Goal: Task Accomplishment & Management: Use online tool/utility

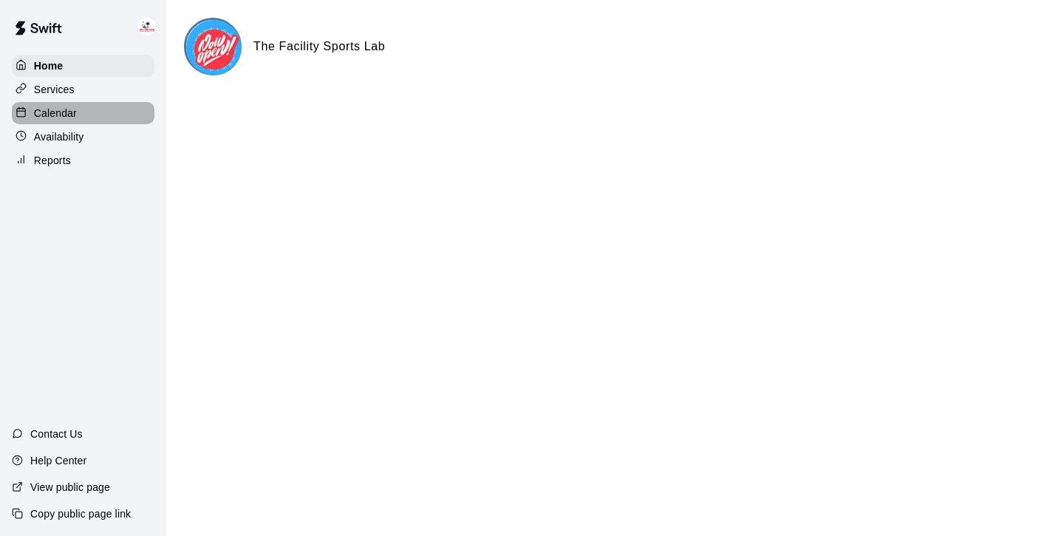
click at [74, 107] on p "Calendar" at bounding box center [55, 113] width 43 height 15
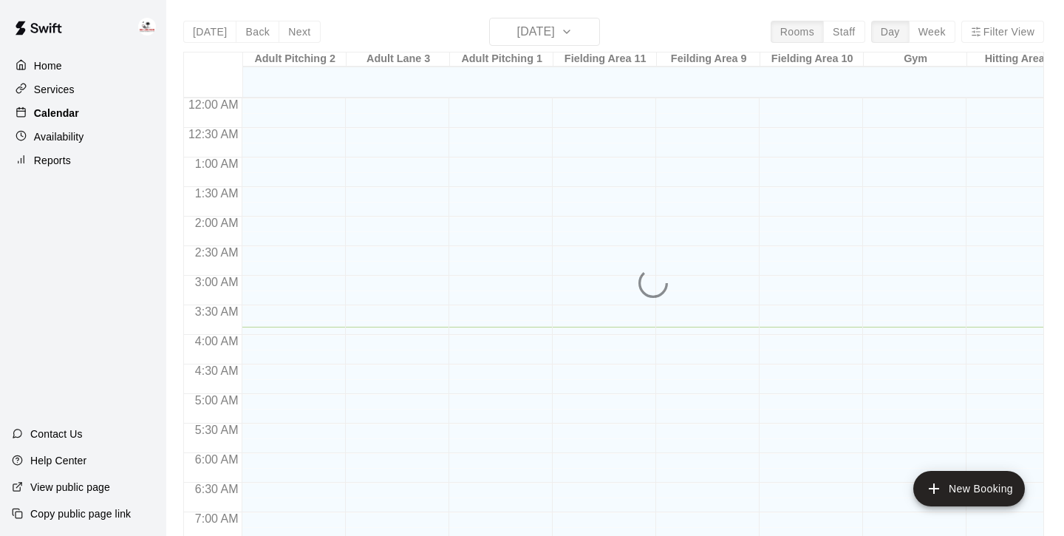
scroll to position [228, 0]
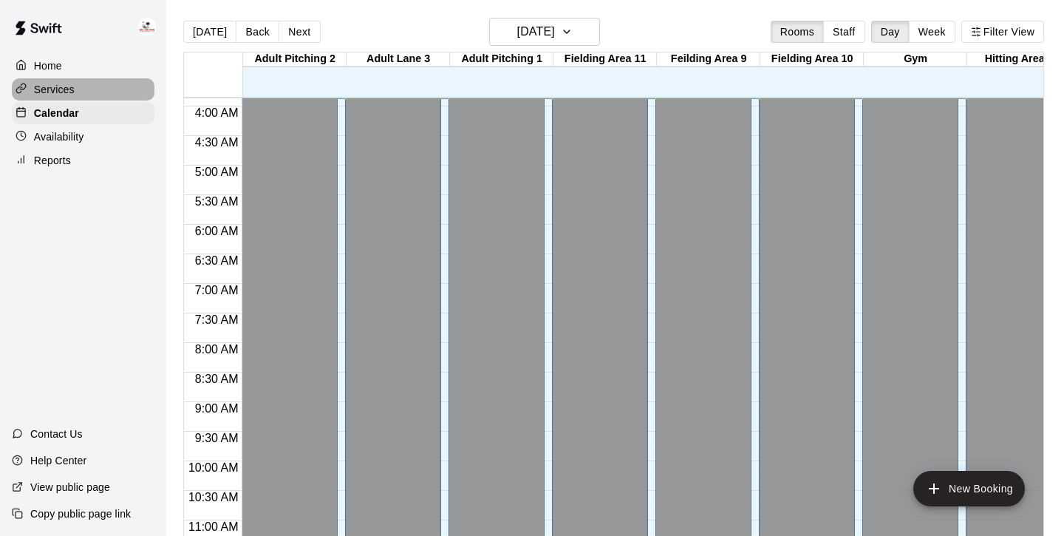
click at [71, 97] on div "Services" at bounding box center [83, 89] width 143 height 22
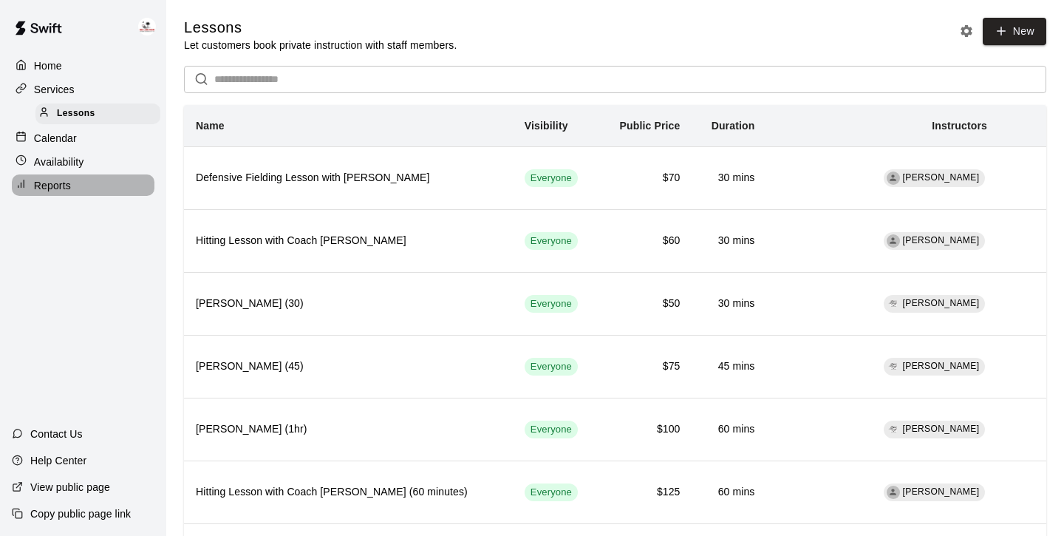
click at [61, 179] on p "Reports" at bounding box center [52, 185] width 37 height 15
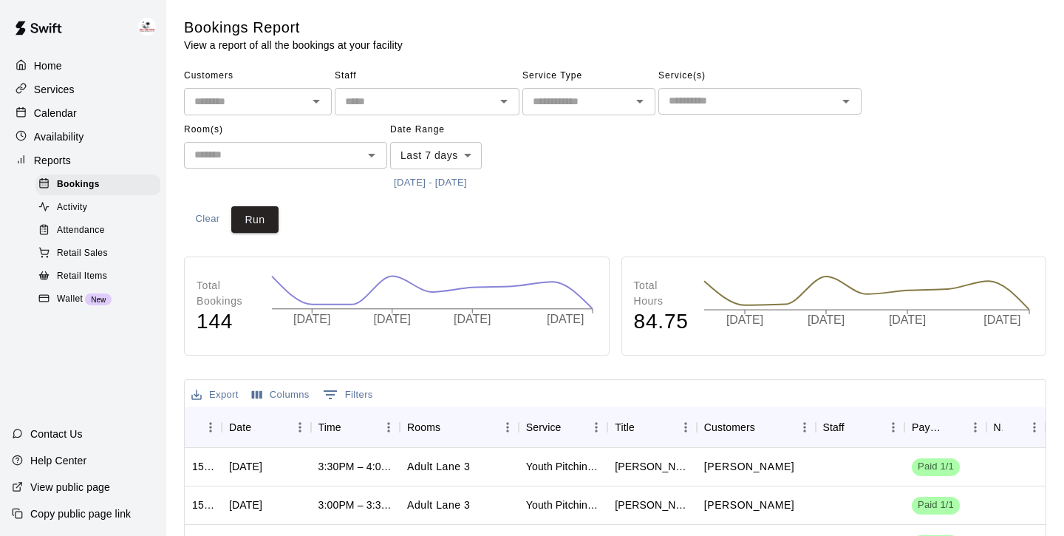
click at [321, 102] on icon "Open" at bounding box center [316, 101] width 18 height 18
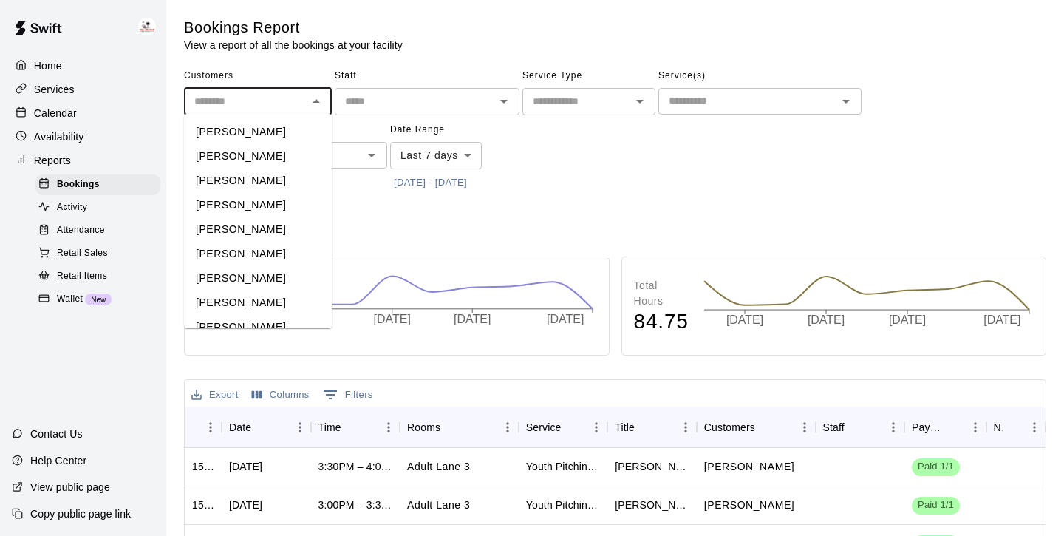
click at [321, 102] on icon "Close" at bounding box center [316, 101] width 18 height 18
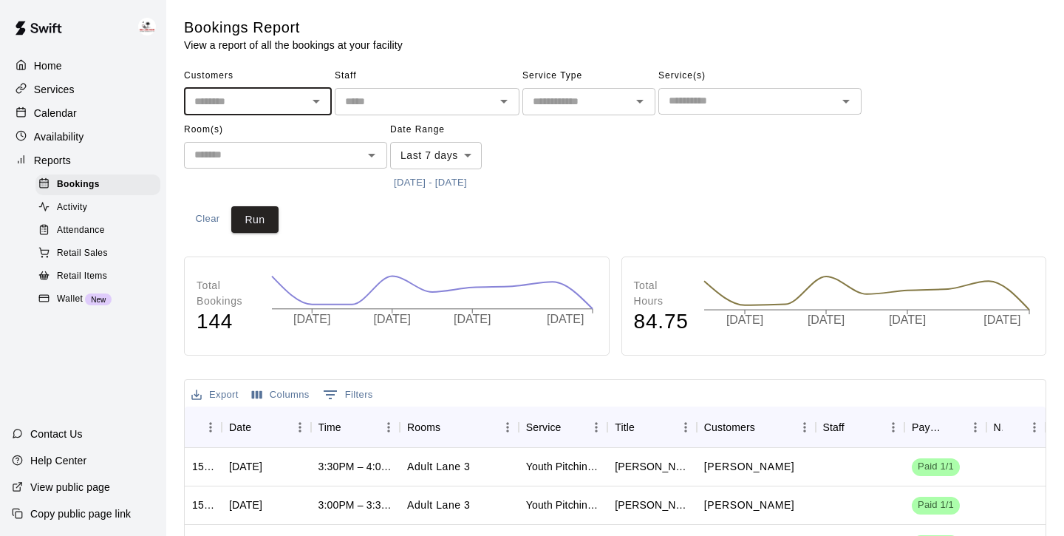
click at [477, 103] on input "text" at bounding box center [414, 101] width 151 height 18
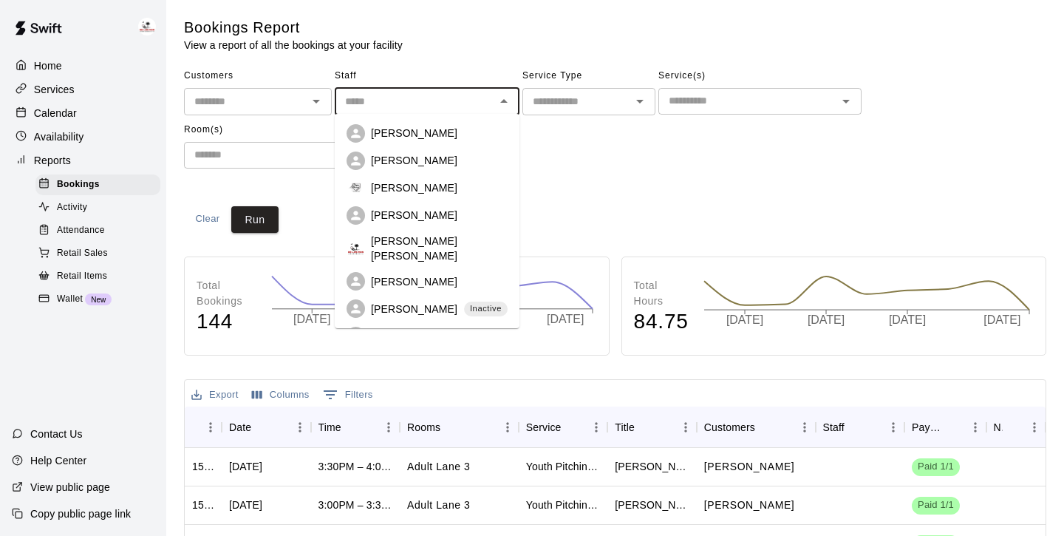
click at [437, 249] on p "[PERSON_NAME] [PERSON_NAME]" at bounding box center [439, 249] width 137 height 30
type input "**********"
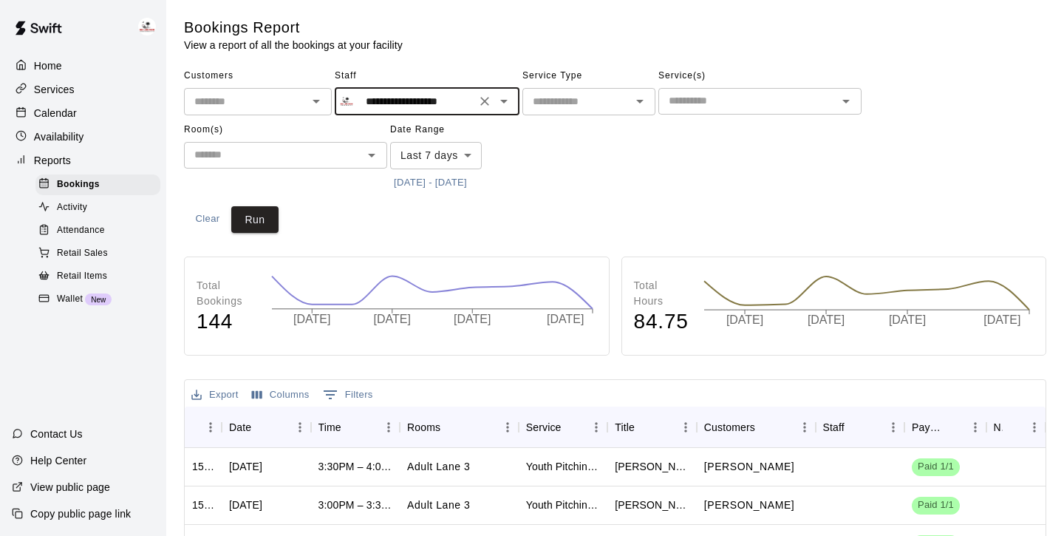
click at [597, 111] on div "​" at bounding box center [588, 101] width 133 height 27
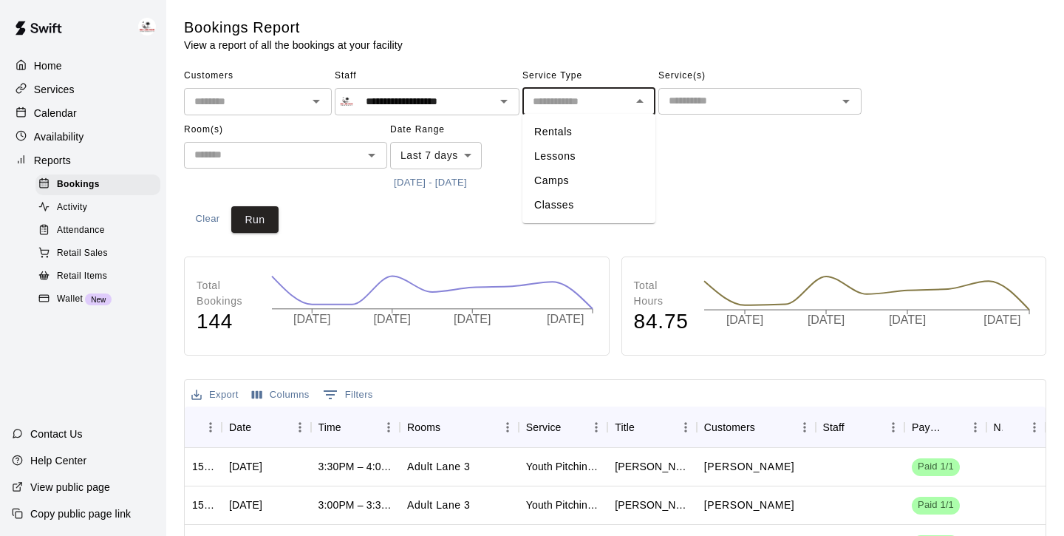
click at [572, 161] on li "Lessons" at bounding box center [588, 156] width 133 height 24
type input "*******"
click at [706, 100] on input "text" at bounding box center [748, 101] width 170 height 18
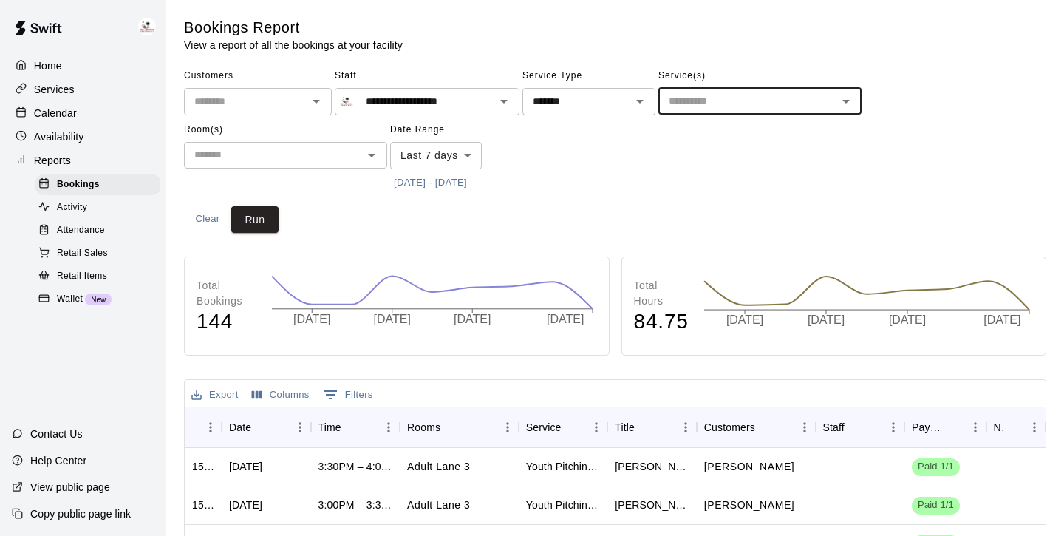
click at [706, 100] on input "text" at bounding box center [748, 101] width 170 height 18
click at [437, 180] on button "[DATE] - [DATE]" at bounding box center [430, 182] width 81 height 23
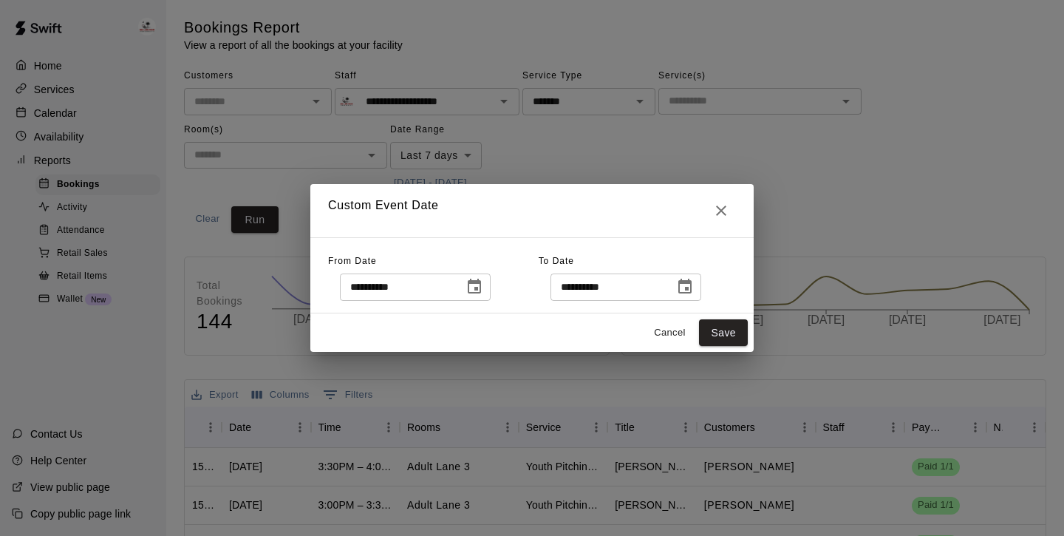
click at [483, 286] on icon "Choose date, selected date is Oct 2, 2025" at bounding box center [475, 287] width 18 height 18
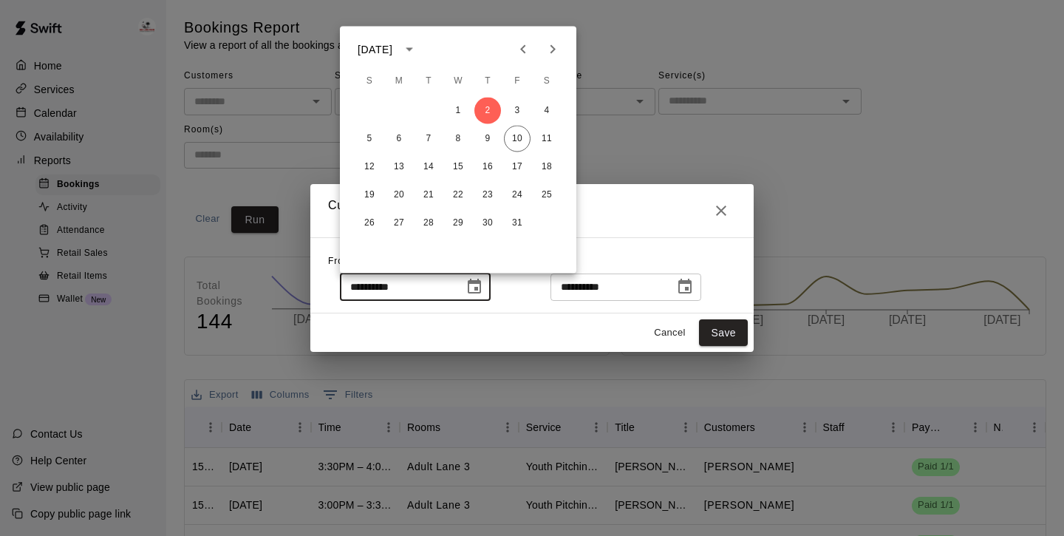
click at [522, 55] on icon "Previous month" at bounding box center [523, 50] width 18 height 18
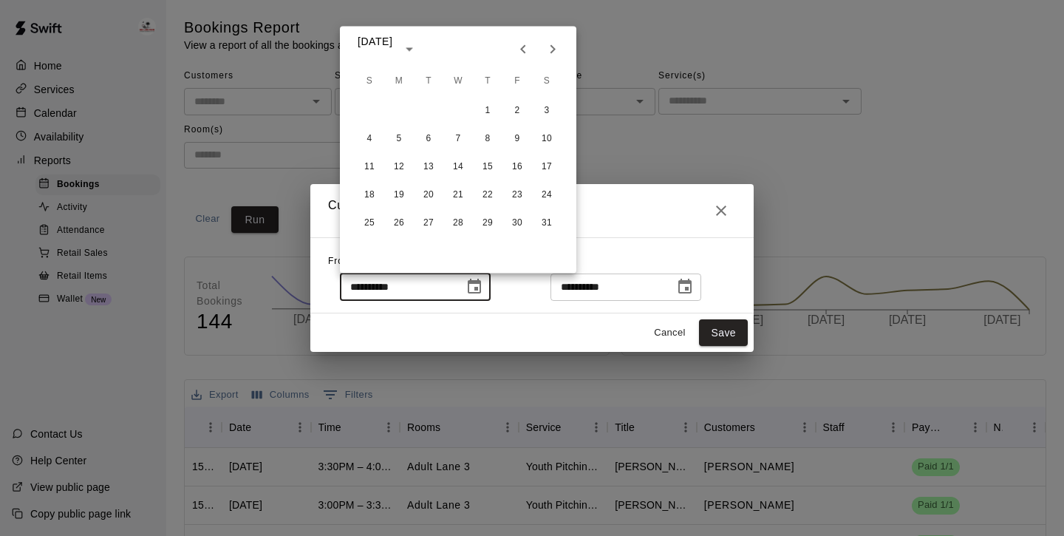
click at [522, 55] on icon "Previous month" at bounding box center [523, 50] width 18 height 18
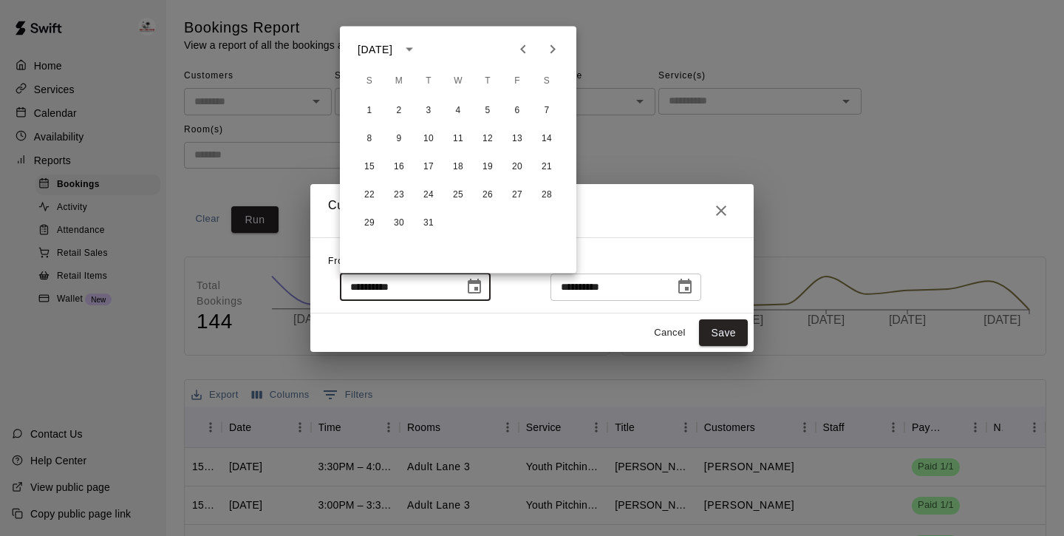
click at [522, 55] on icon "Previous month" at bounding box center [523, 50] width 18 height 18
click at [542, 52] on button "Next month" at bounding box center [553, 50] width 30 height 30
click at [460, 115] on button "1" at bounding box center [458, 111] width 27 height 27
type input "**********"
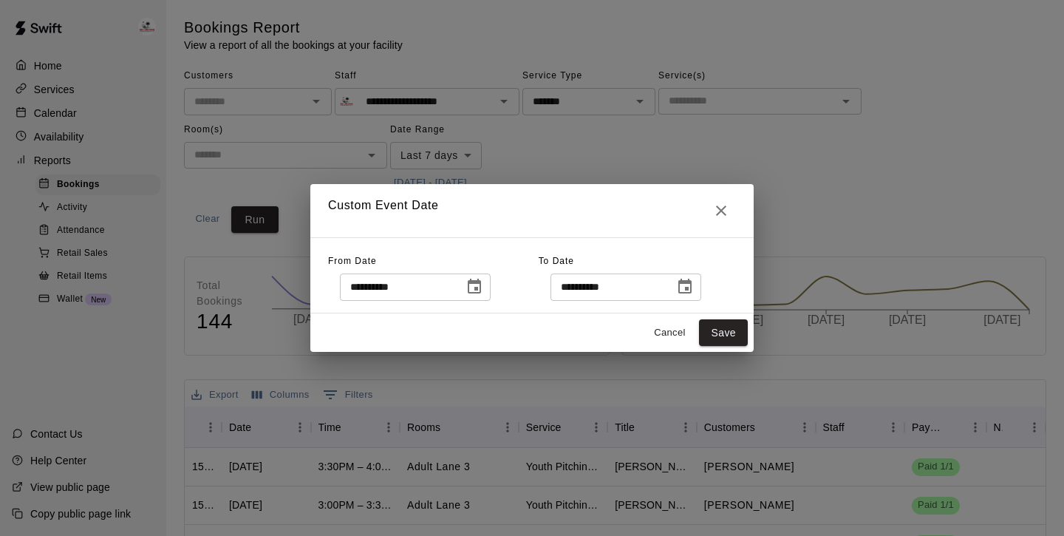
click at [700, 290] on button "Choose date, selected date is Oct 10, 2025" at bounding box center [685, 287] width 30 height 30
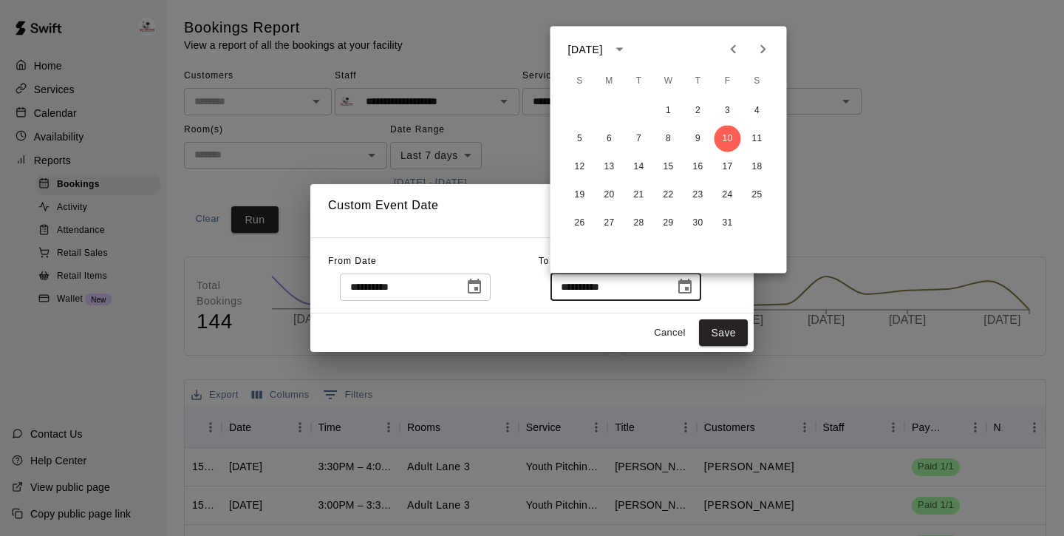
click at [763, 59] on button "Next month" at bounding box center [764, 50] width 30 height 30
click at [669, 224] on button "31" at bounding box center [668, 223] width 27 height 27
type input "**********"
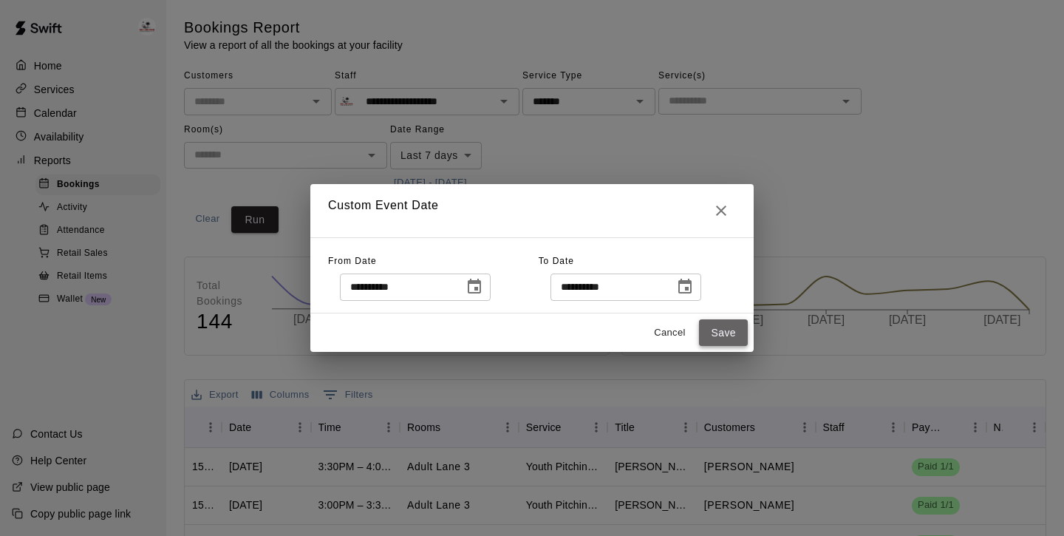
click at [726, 329] on button "Save" at bounding box center [723, 332] width 49 height 27
type input "******"
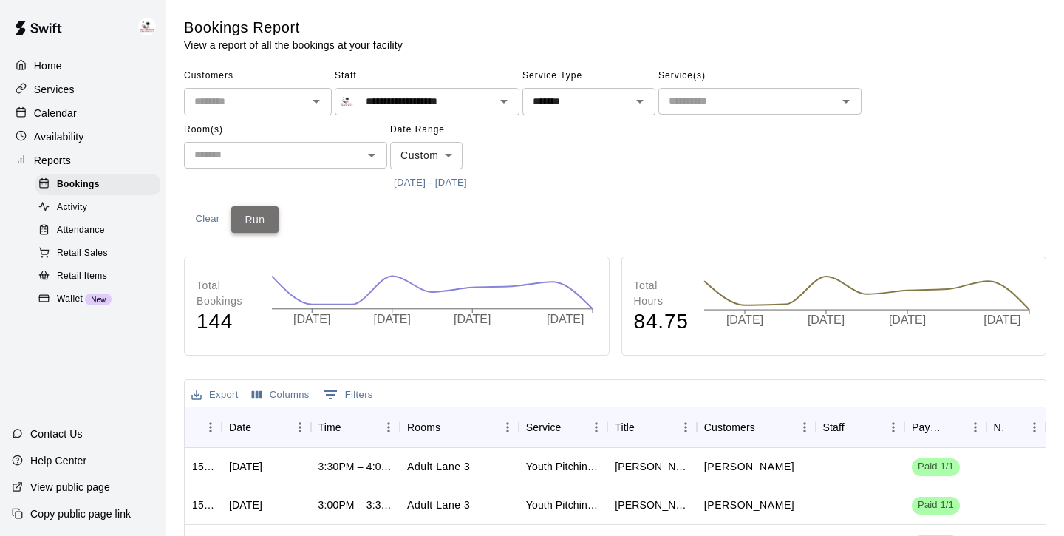
click at [252, 219] on button "Run" at bounding box center [254, 219] width 47 height 27
